Goal: Check status: Check status

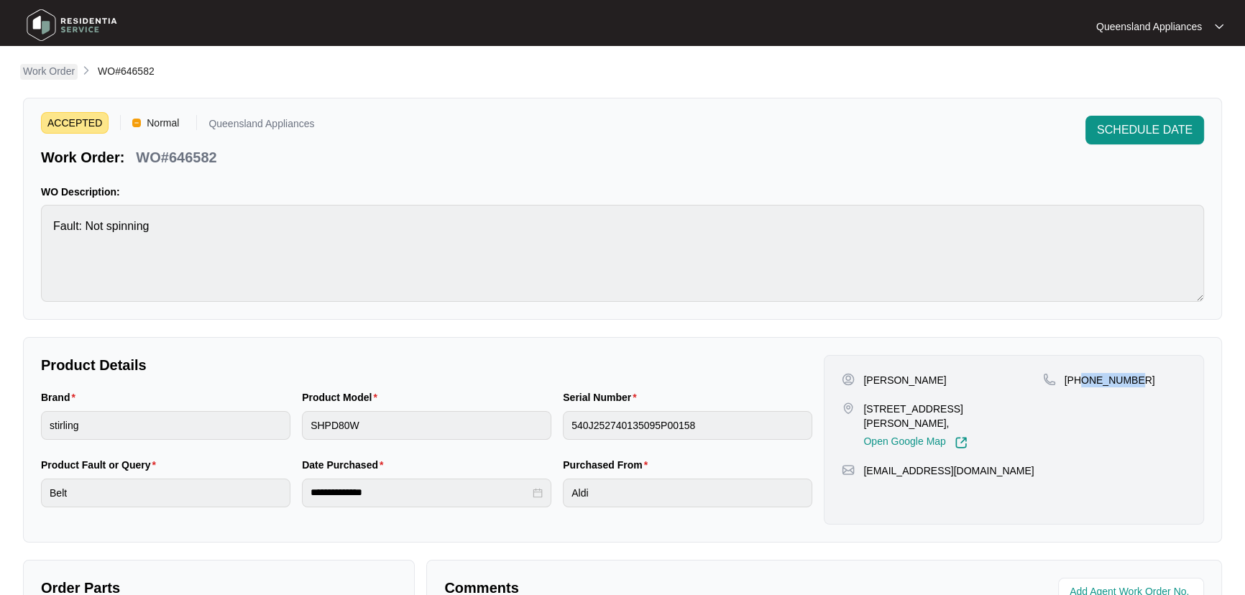
click at [48, 69] on p "Work Order" at bounding box center [49, 71] width 52 height 14
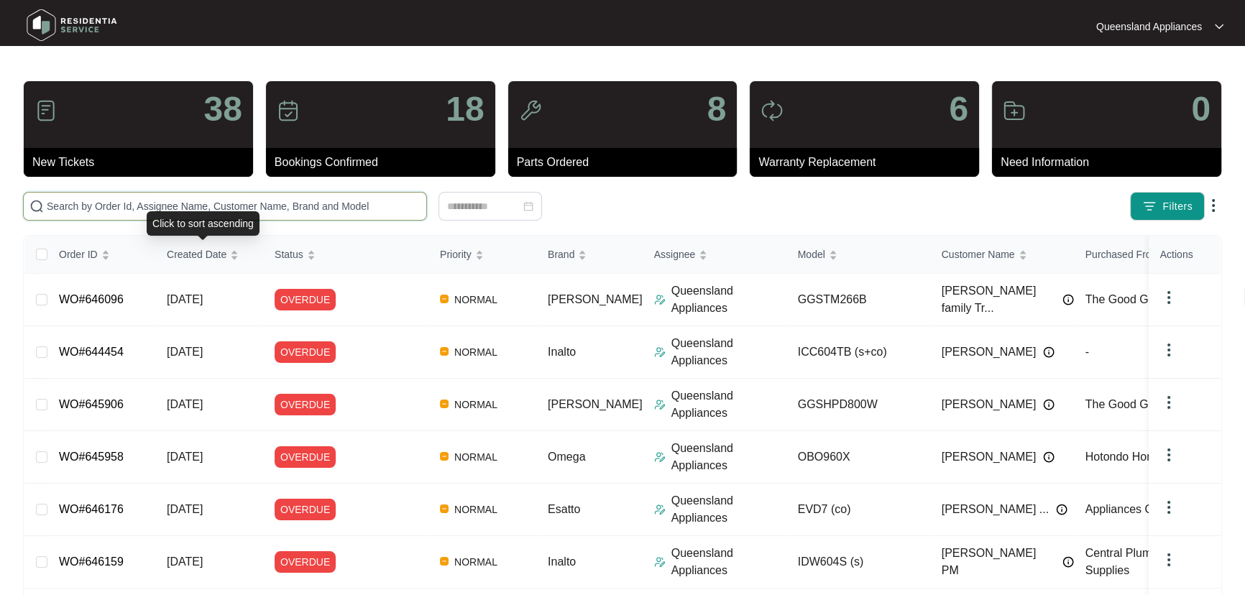
click at [234, 209] on input "text" at bounding box center [234, 206] width 374 height 16
paste input "645151"
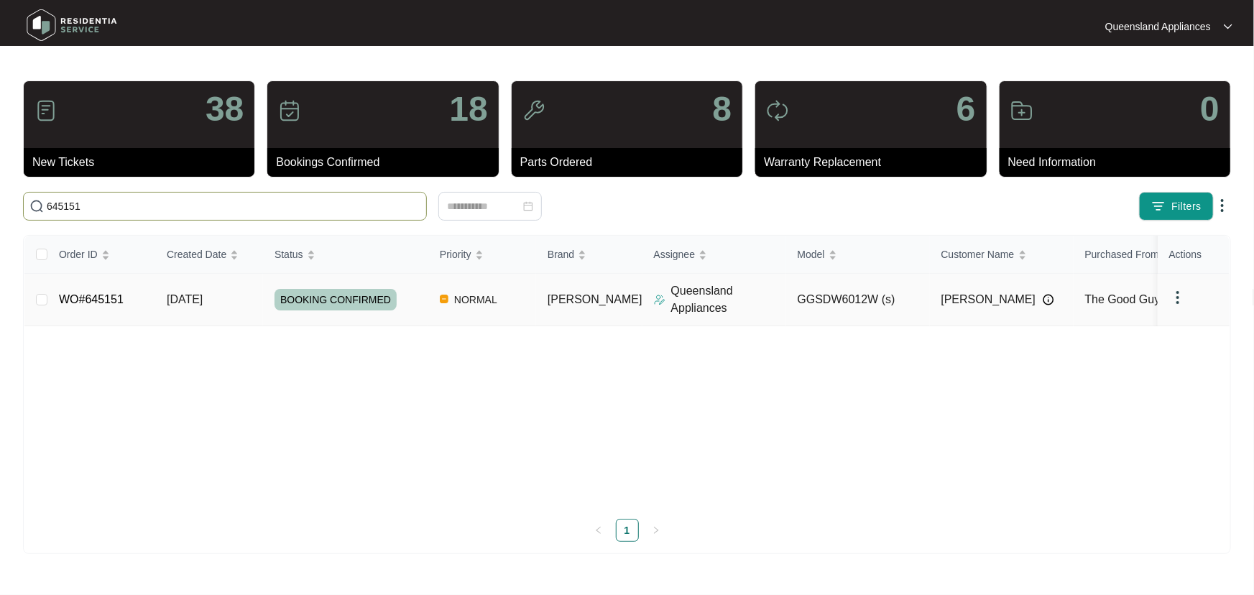
type input "645151"
click at [740, 298] on p "Queensland Appliances" at bounding box center [728, 299] width 115 height 34
click at [740, 296] on p "Queensland Appliances" at bounding box center [728, 299] width 115 height 34
click at [418, 290] on div "BOOKING CONFIRMED" at bounding box center [352, 300] width 154 height 22
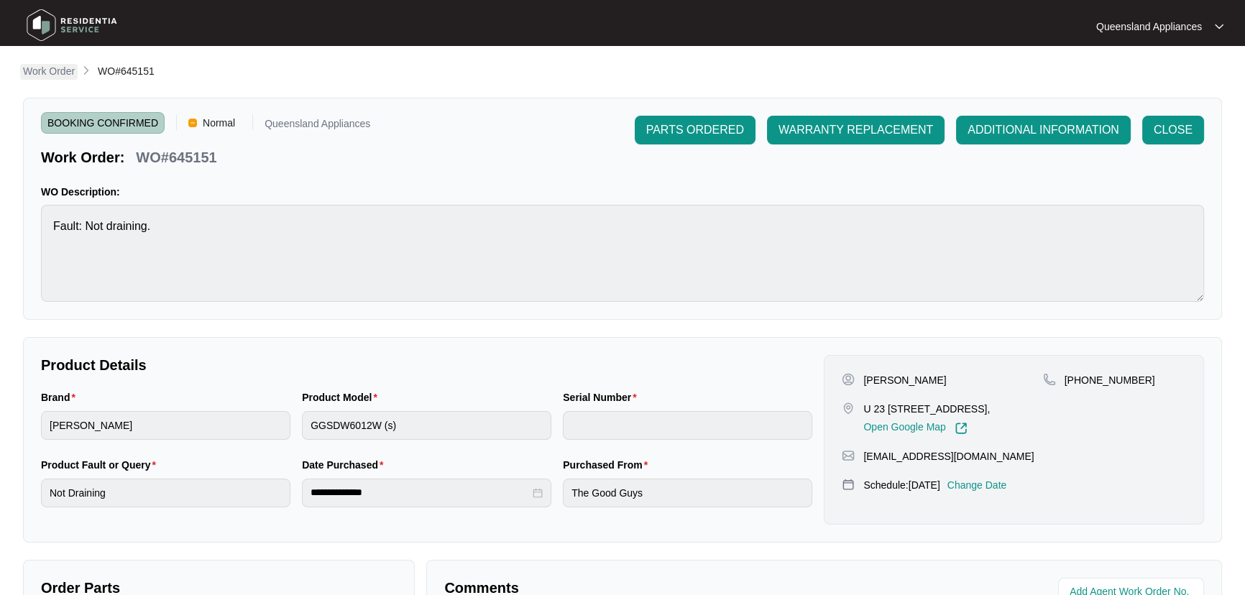
click at [47, 70] on p "Work Order" at bounding box center [49, 71] width 52 height 14
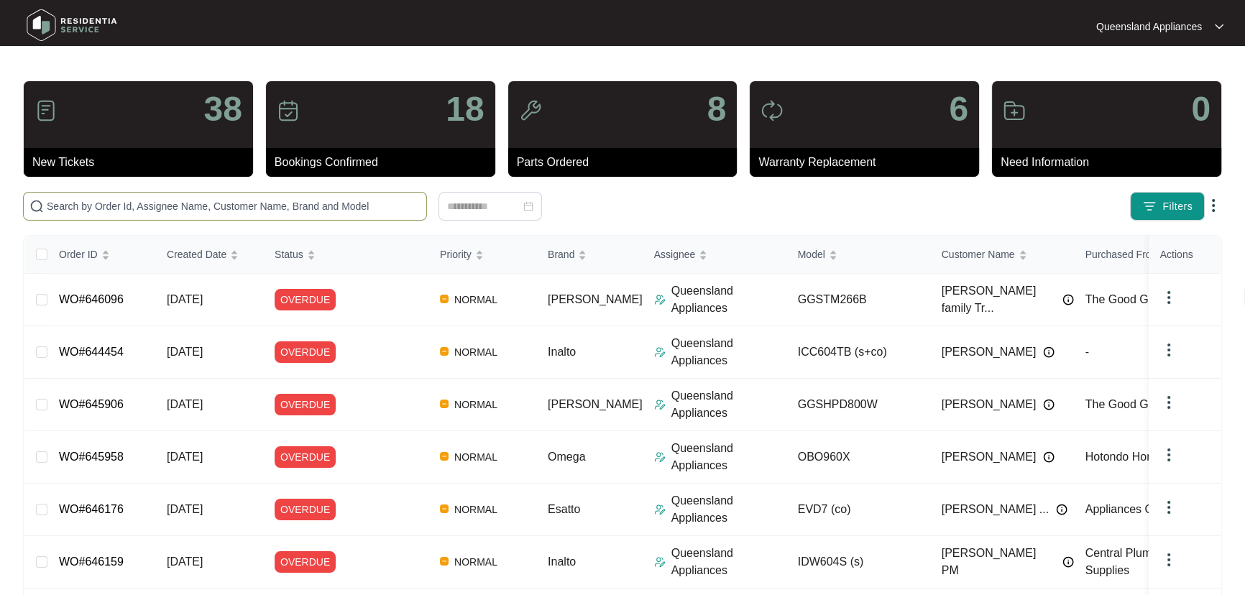
click at [301, 195] on span at bounding box center [225, 206] width 404 height 29
paste input "646338"
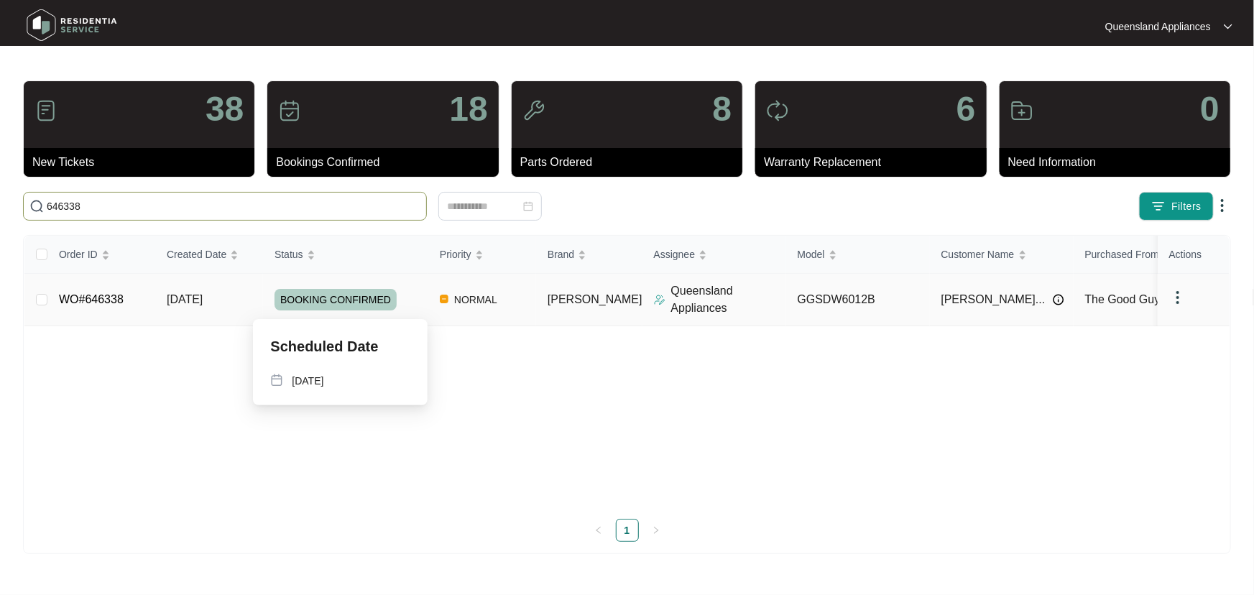
type input "646338"
click at [403, 298] on div "BOOKING CONFIRMED" at bounding box center [352, 300] width 154 height 22
